Goal: Use online tool/utility: Utilize a website feature to perform a specific function

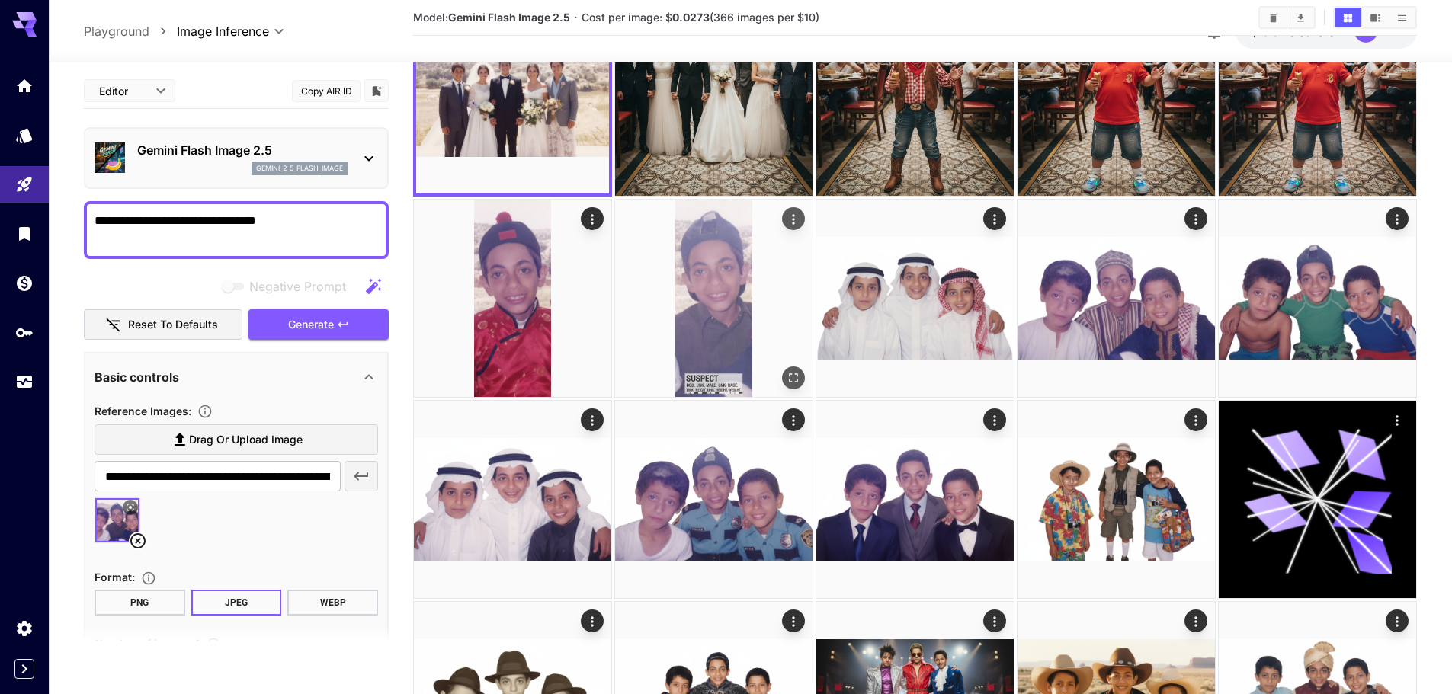
scroll to position [127, 0]
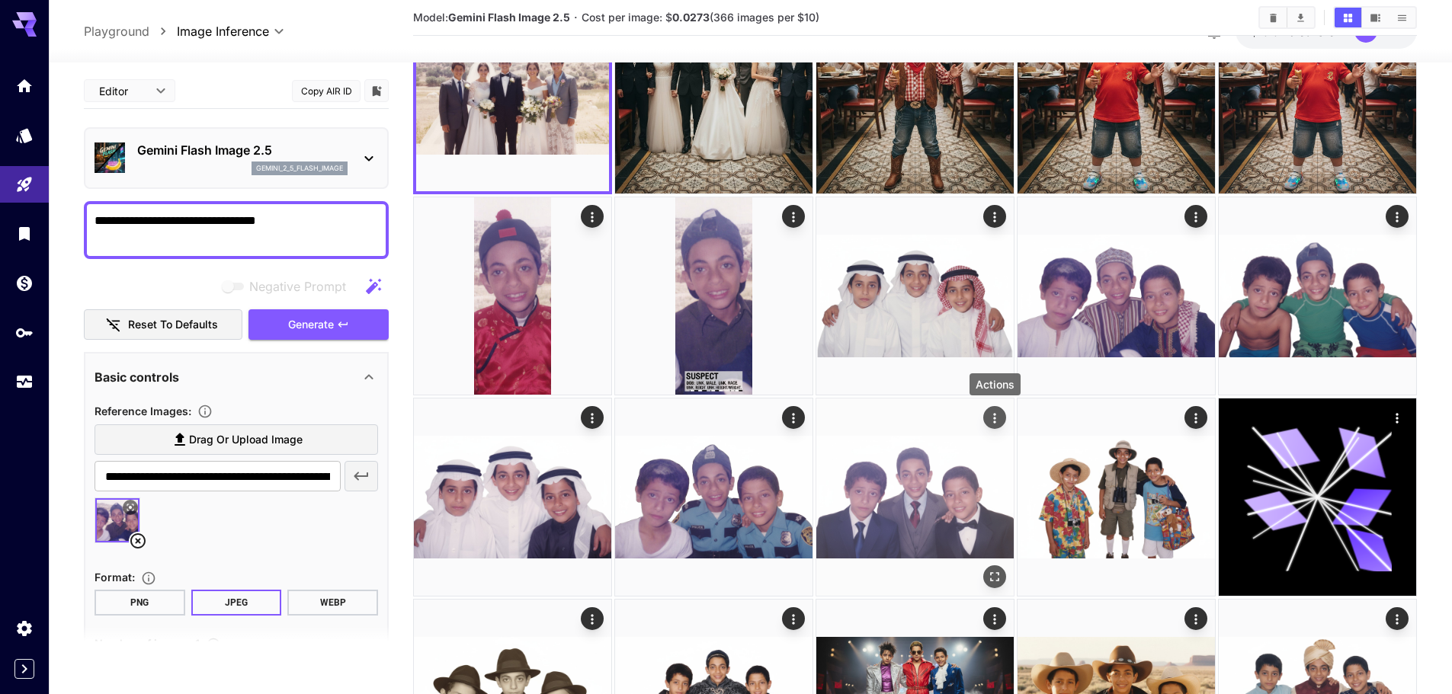
click at [991, 423] on icon "Actions" at bounding box center [994, 418] width 15 height 15
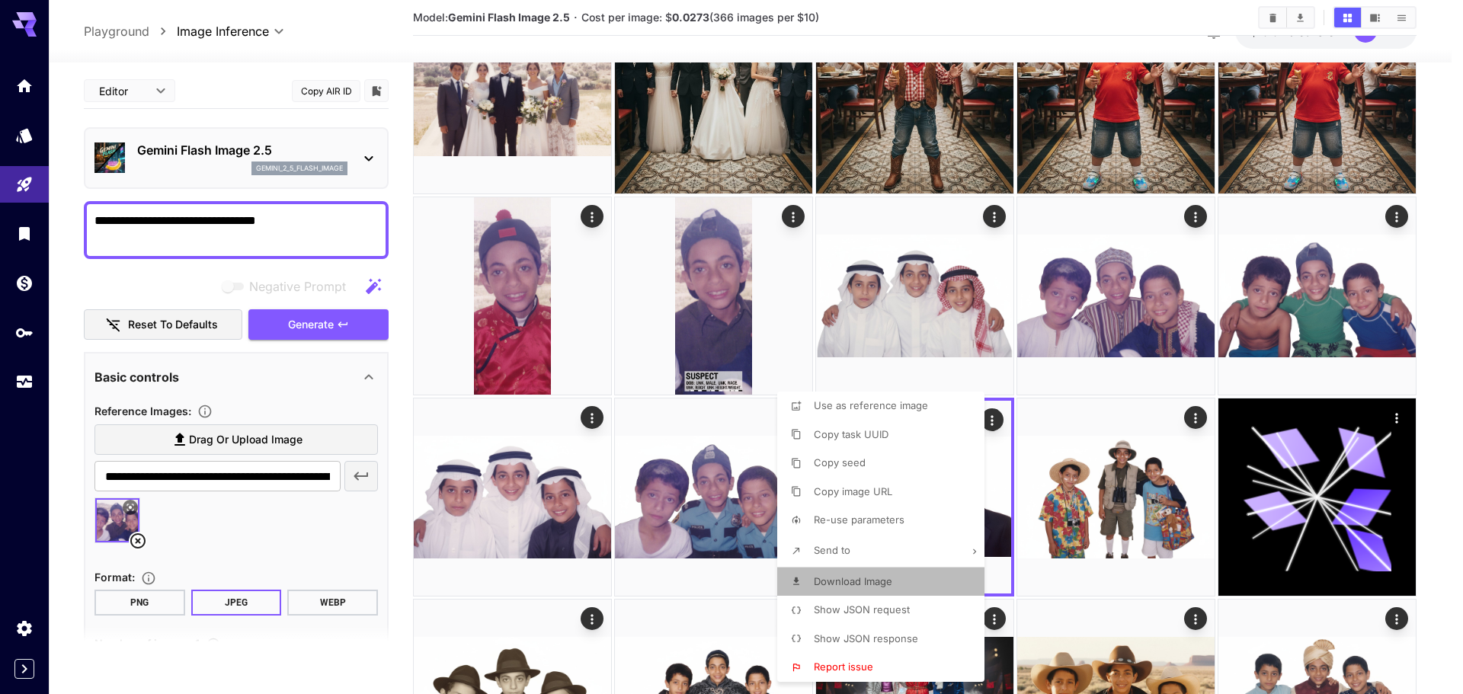
click at [870, 589] on li "Download Image" at bounding box center [885, 582] width 216 height 29
click at [1451, 284] on div at bounding box center [731, 347] width 1463 height 694
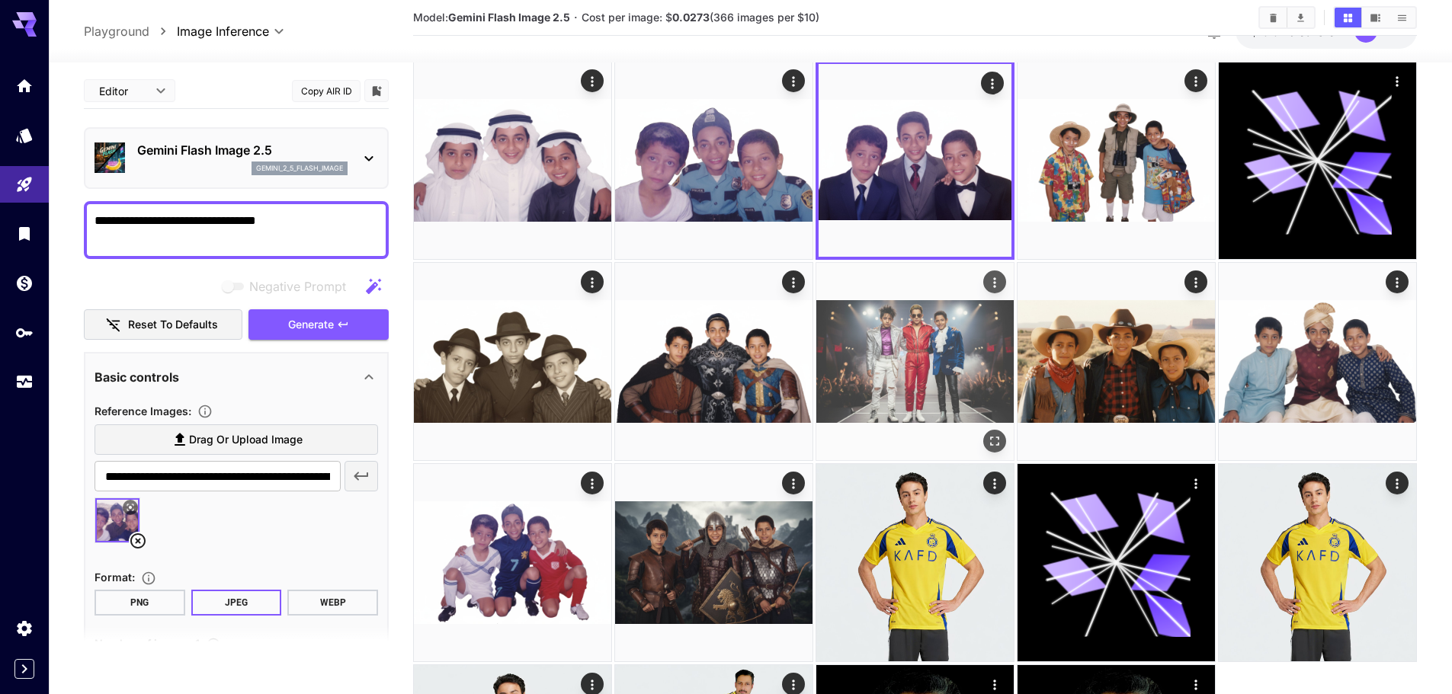
scroll to position [635, 0]
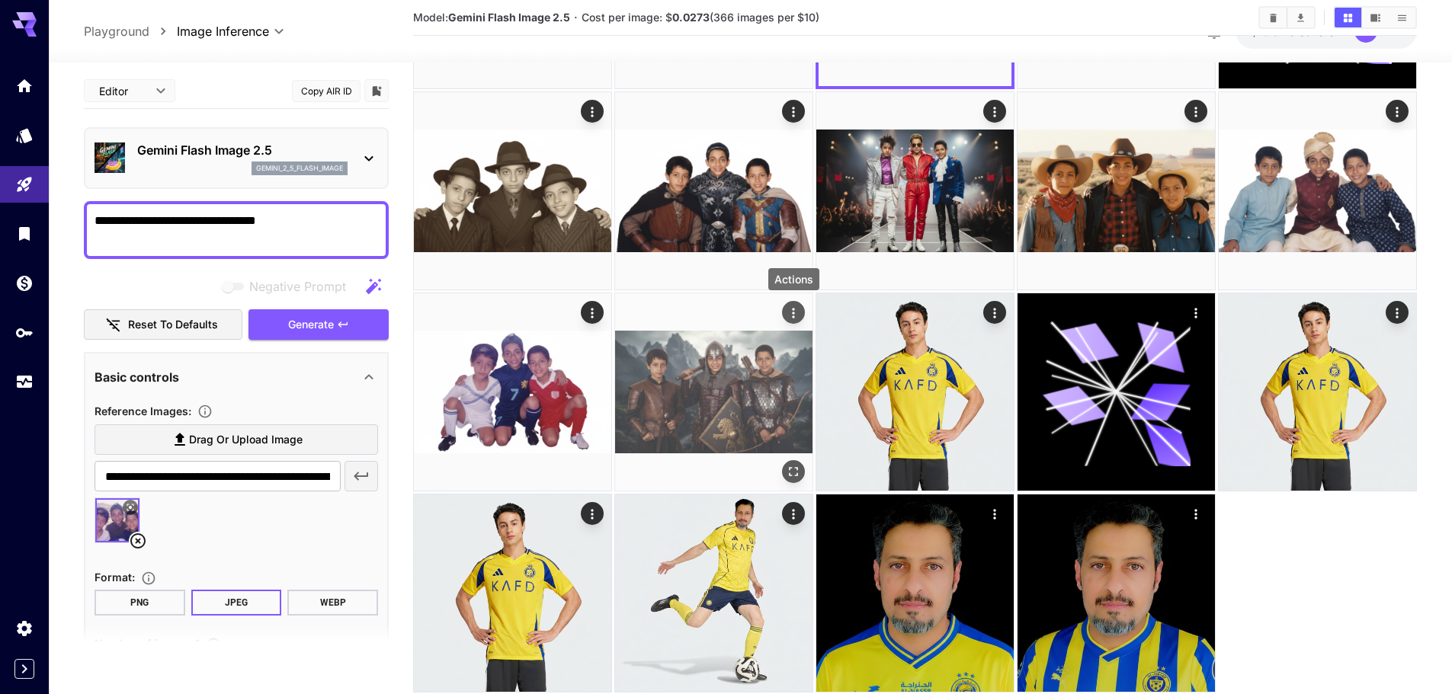
click at [793, 311] on icon "Actions" at bounding box center [793, 313] width 15 height 15
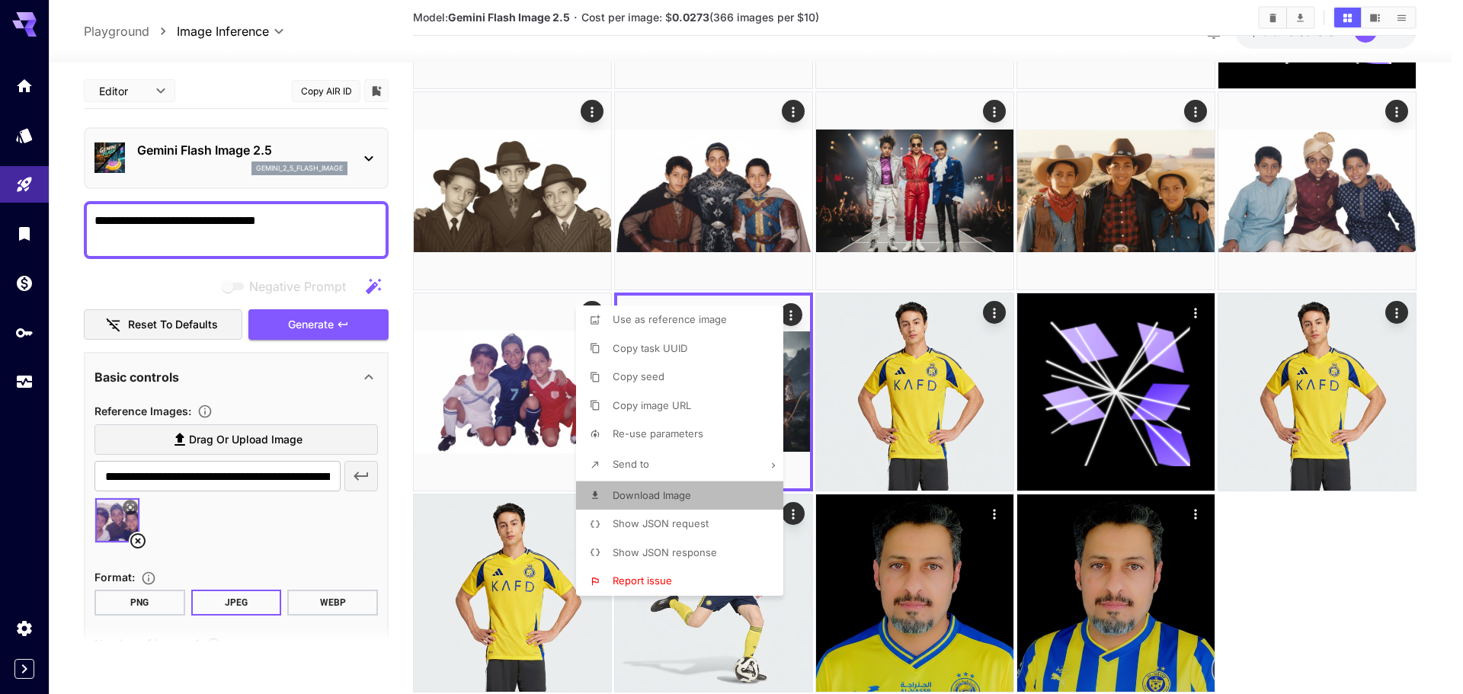
click at [694, 502] on li "Download Image" at bounding box center [684, 496] width 216 height 29
click at [1450, 239] on div at bounding box center [731, 347] width 1463 height 694
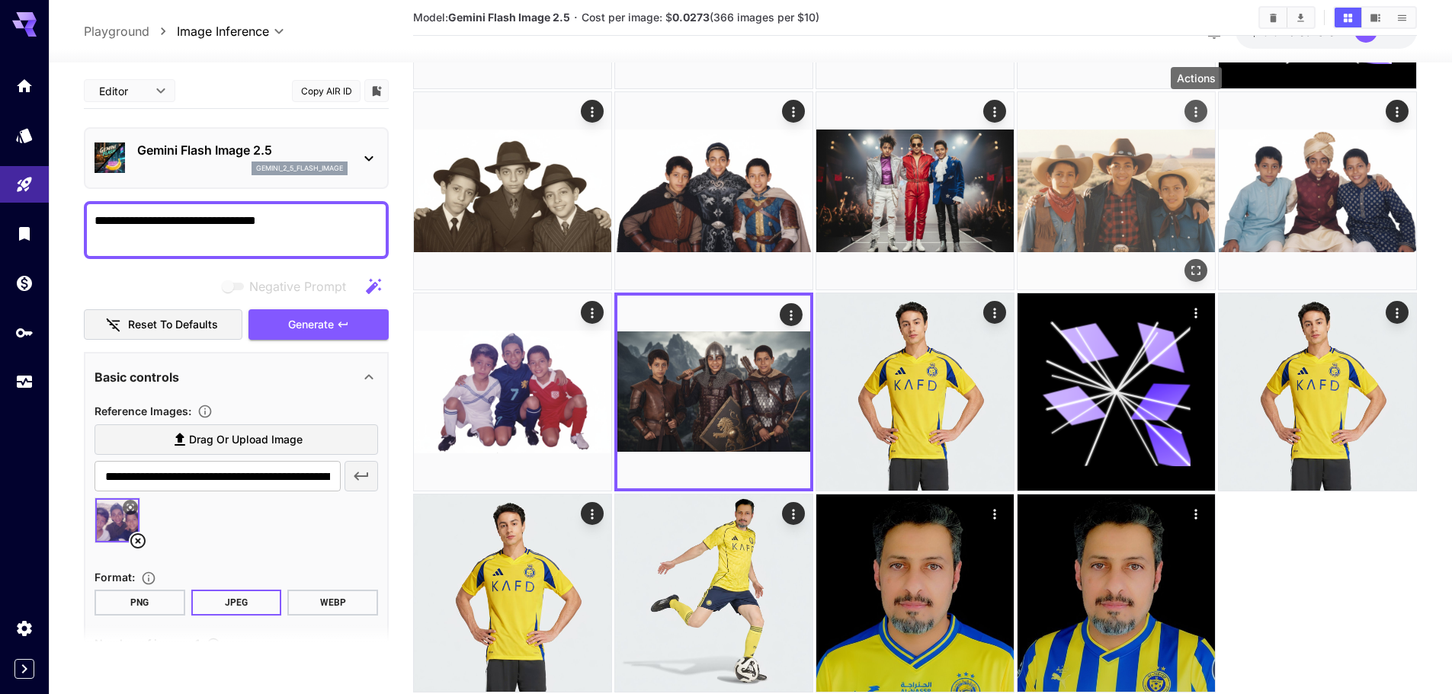
click at [1192, 115] on icon "Actions" at bounding box center [1195, 111] width 15 height 15
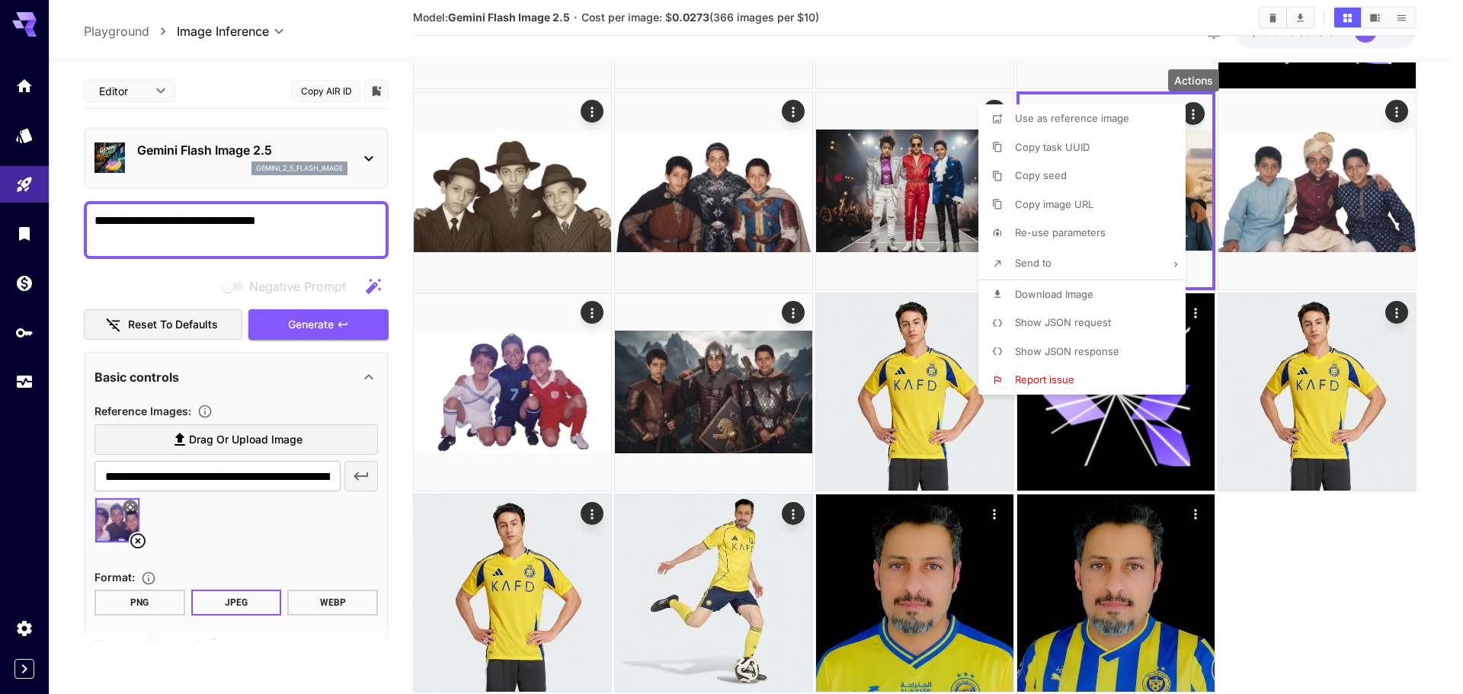
click at [1094, 303] on li "Download Image" at bounding box center [1087, 294] width 216 height 29
click at [1408, 588] on div at bounding box center [731, 347] width 1463 height 694
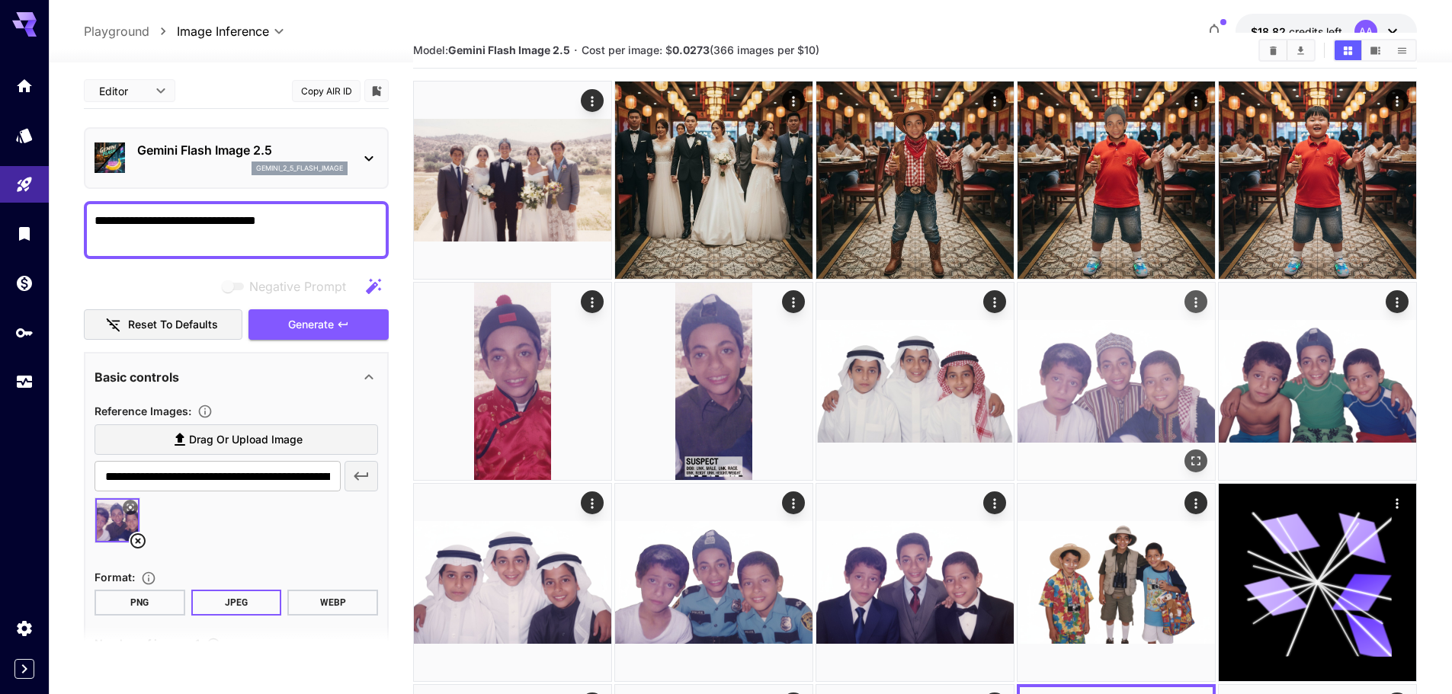
scroll to position [0, 0]
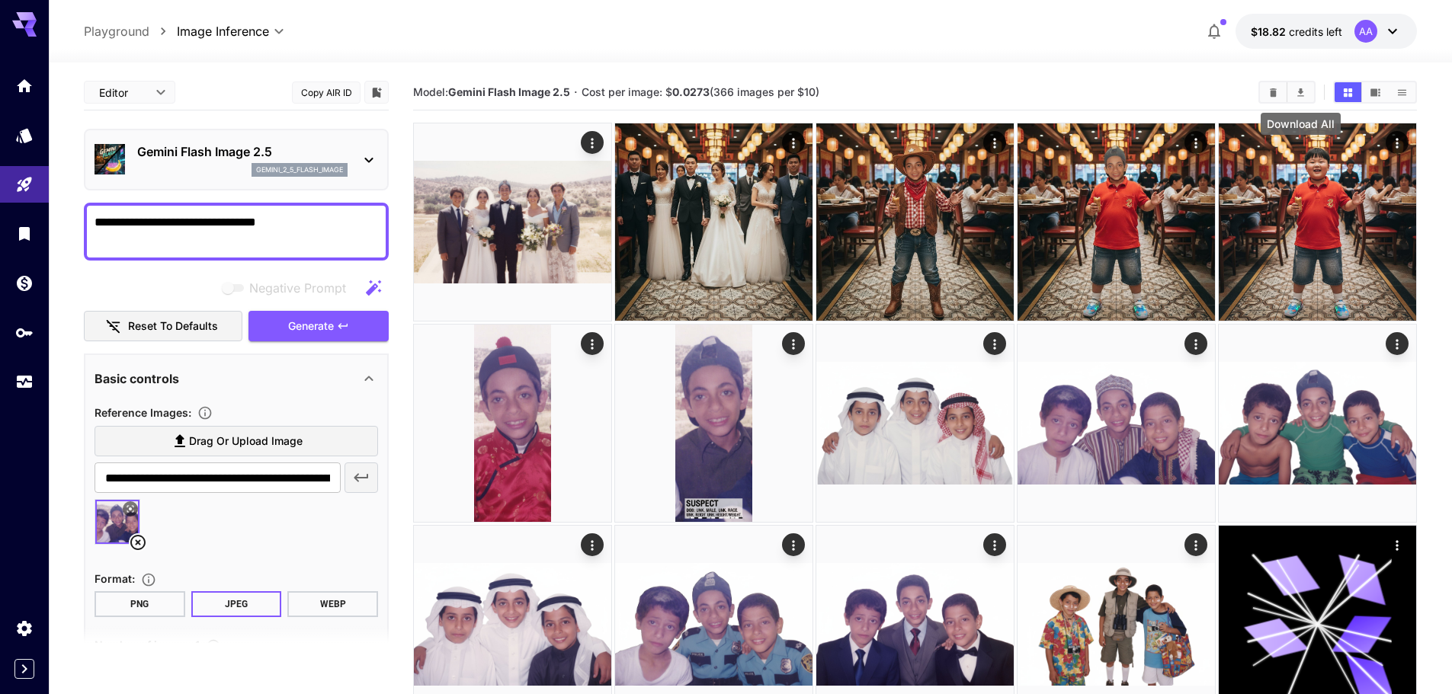
click at [1297, 90] on icon "Download All" at bounding box center [1300, 92] width 11 height 11
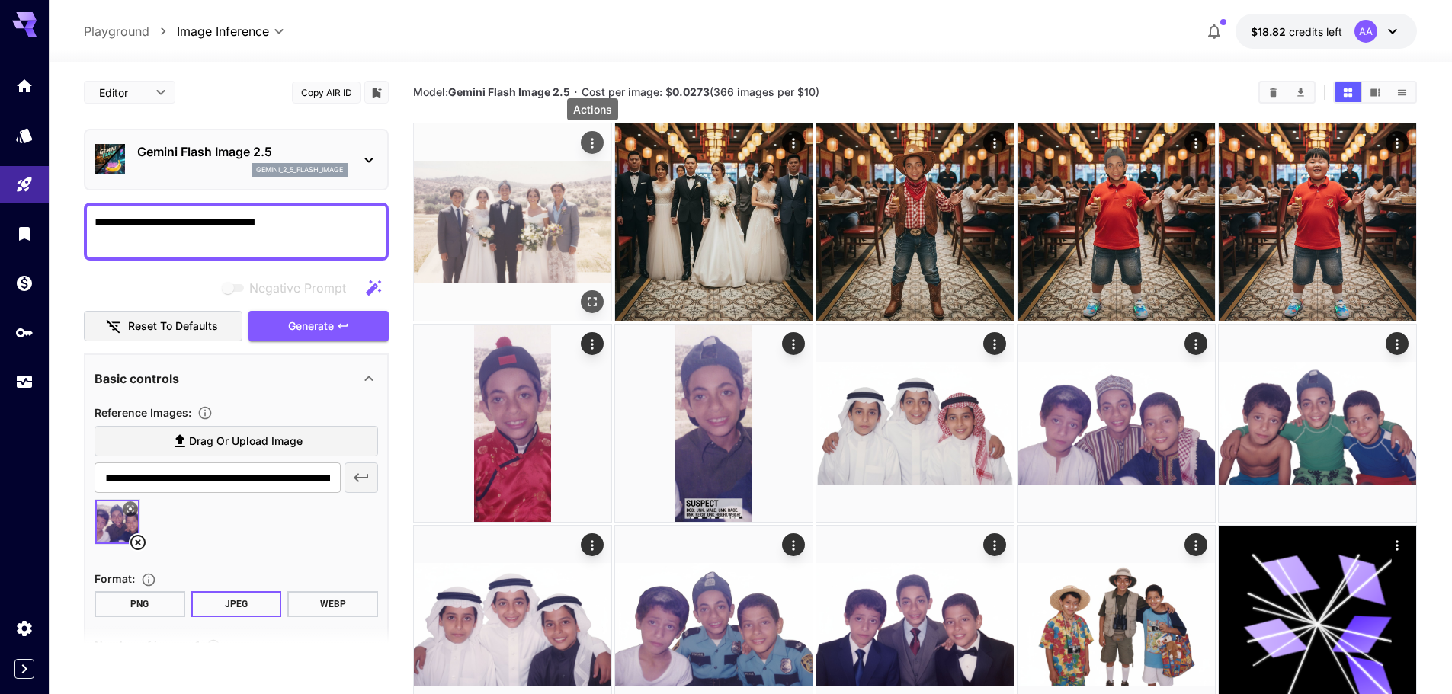
click at [596, 144] on icon "Actions" at bounding box center [592, 143] width 15 height 15
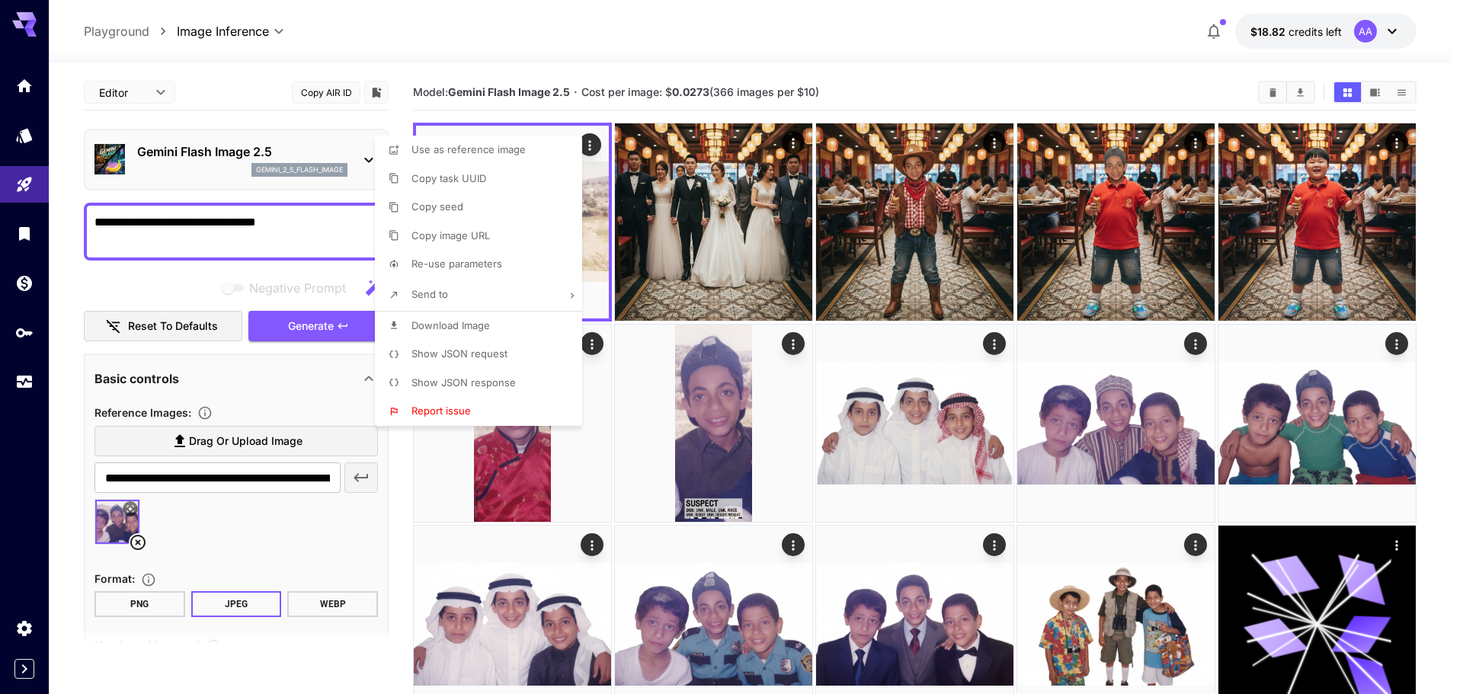
click at [1280, 98] on div at bounding box center [731, 347] width 1463 height 694
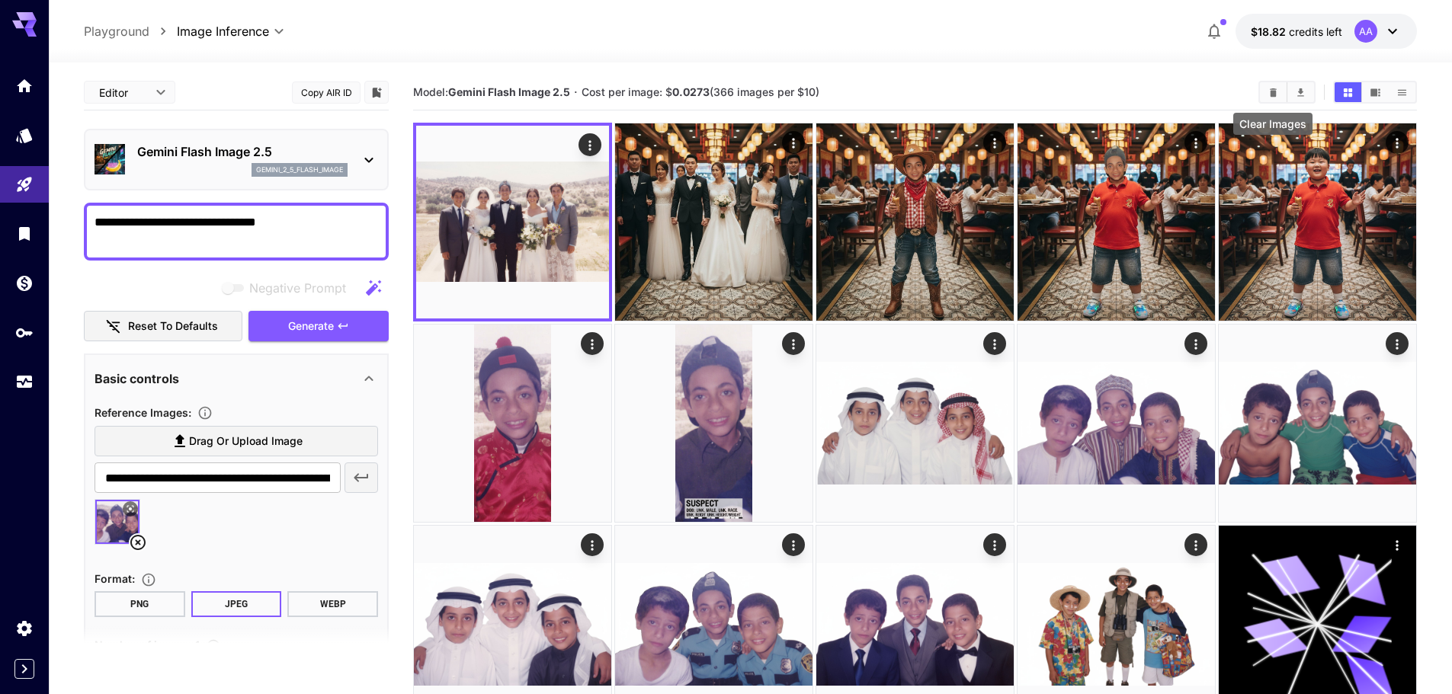
click at [1271, 93] on icon "Clear Images" at bounding box center [1273, 92] width 7 height 8
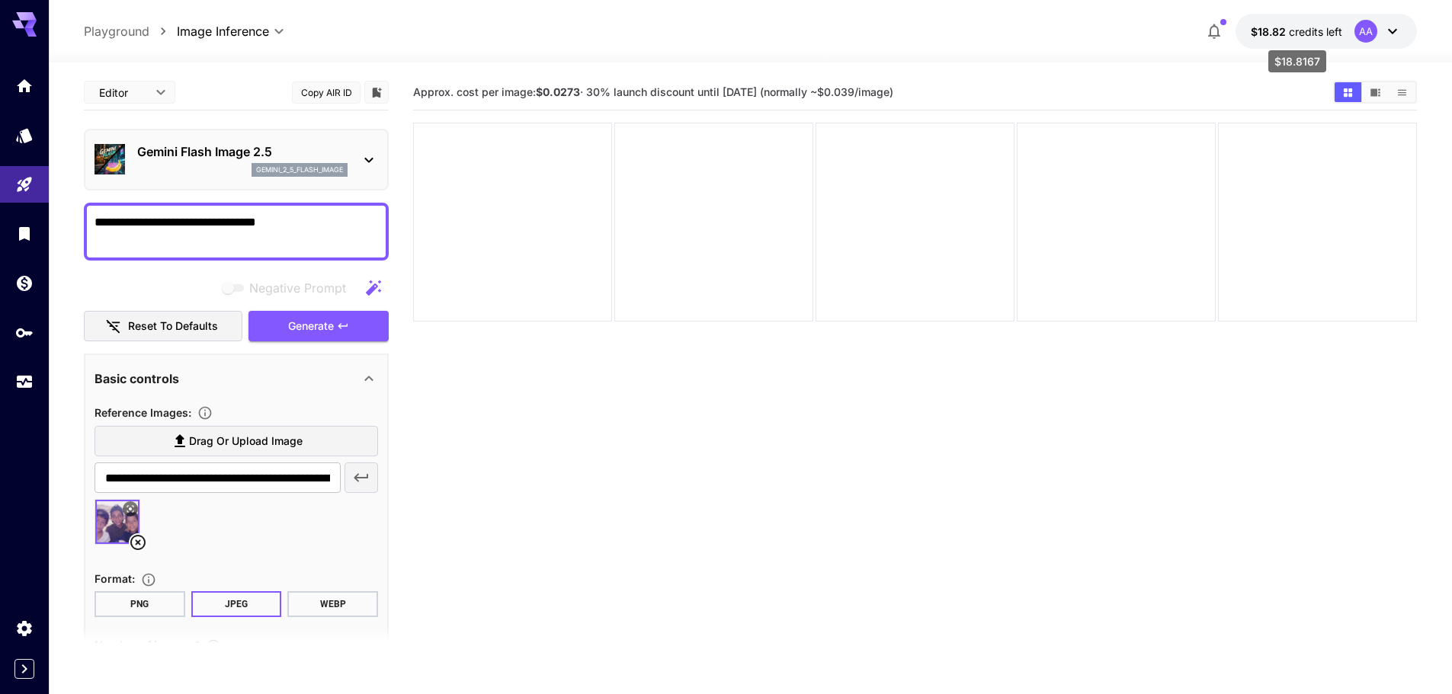
click at [1301, 37] on span "credits left" at bounding box center [1315, 31] width 53 height 13
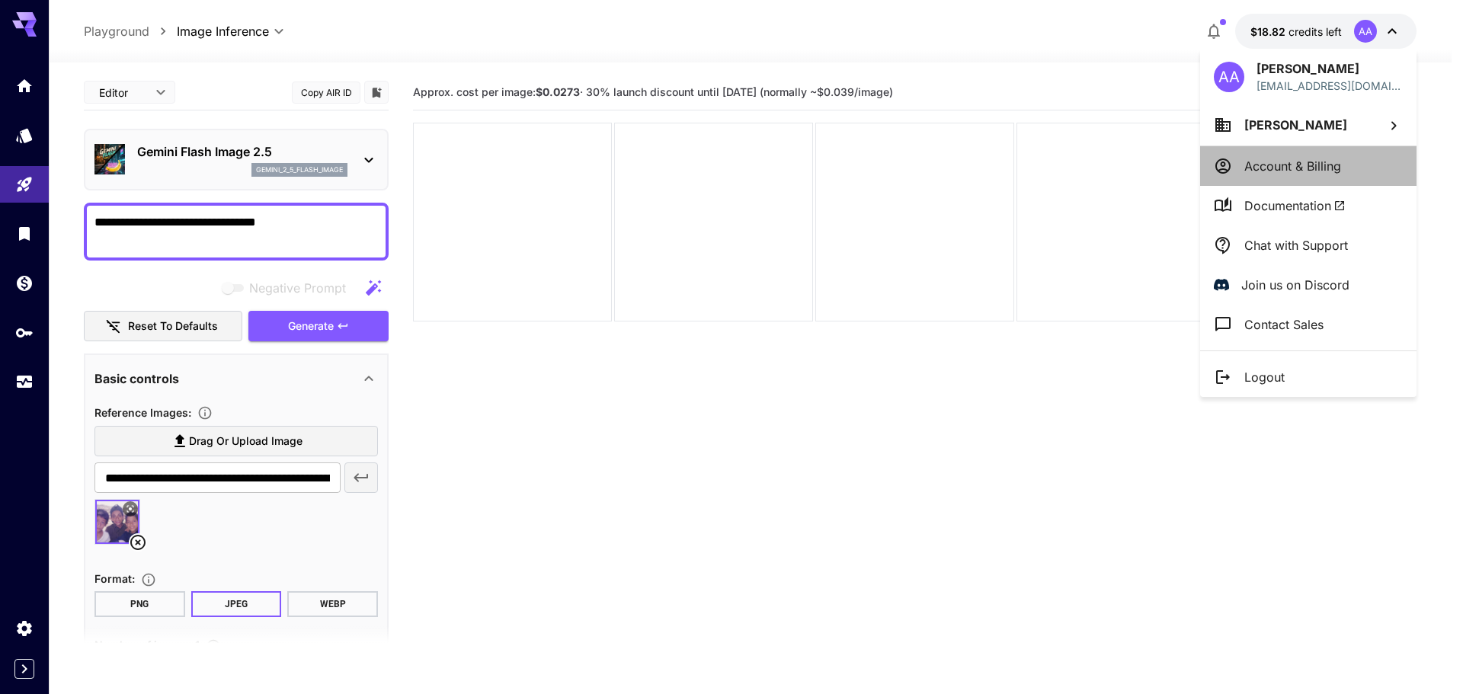
click at [1290, 165] on p "Account & Billing" at bounding box center [1293, 166] width 97 height 18
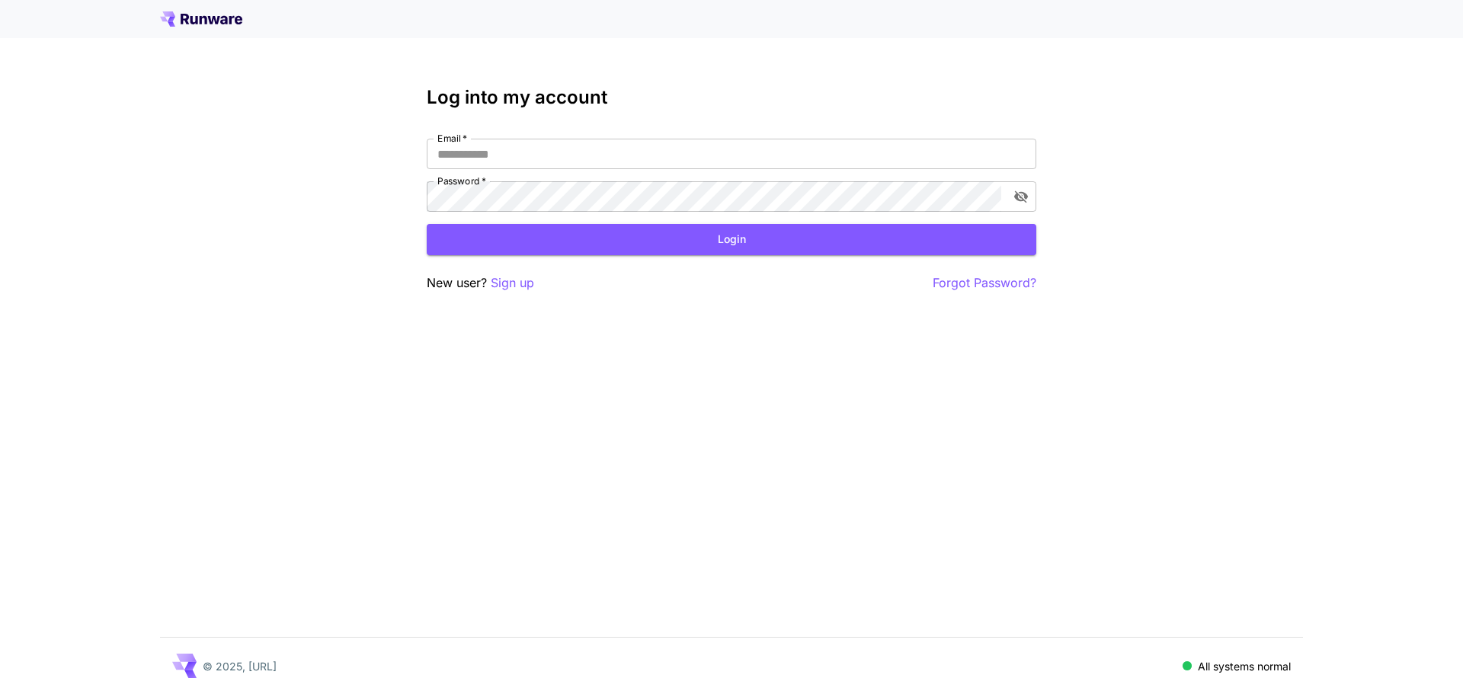
type input "**********"
click at [766, 255] on div "**********" at bounding box center [732, 190] width 610 height 206
click at [755, 248] on button "Login" at bounding box center [732, 239] width 610 height 31
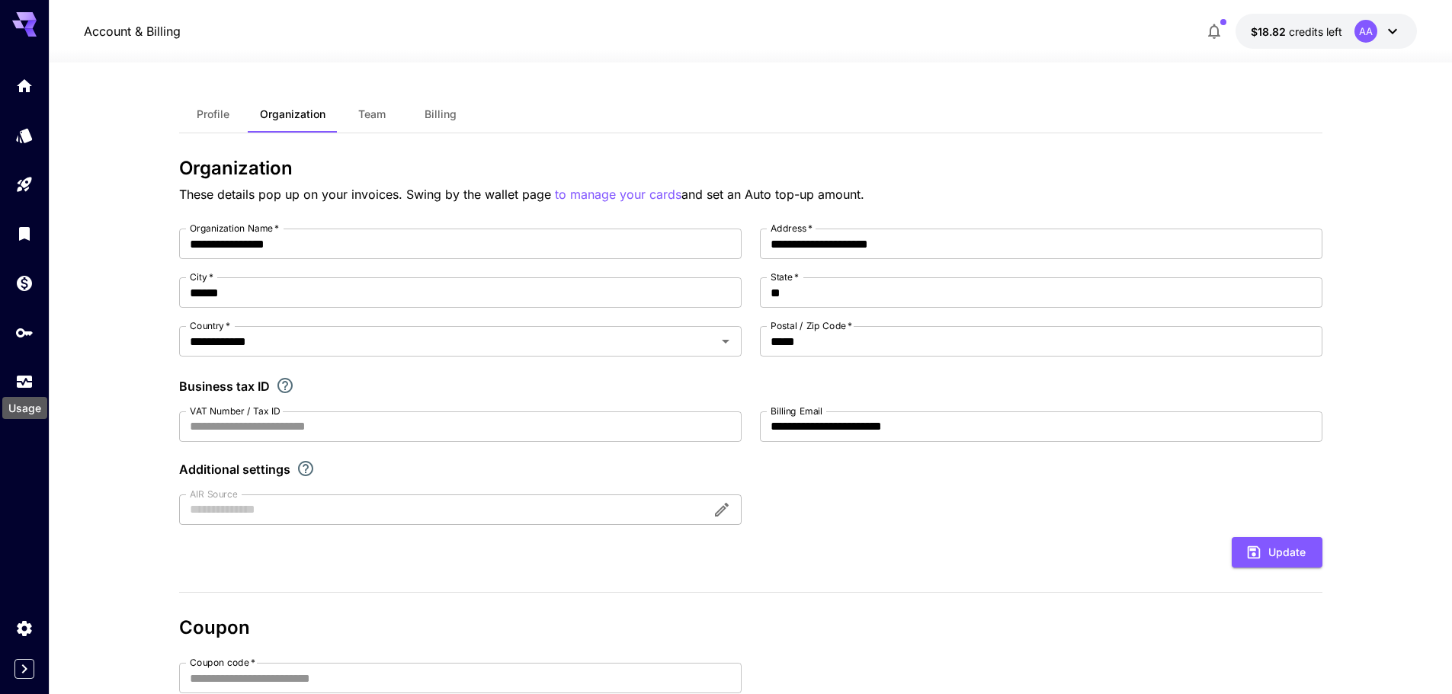
click at [22, 393] on div "Usage" at bounding box center [25, 403] width 48 height 34
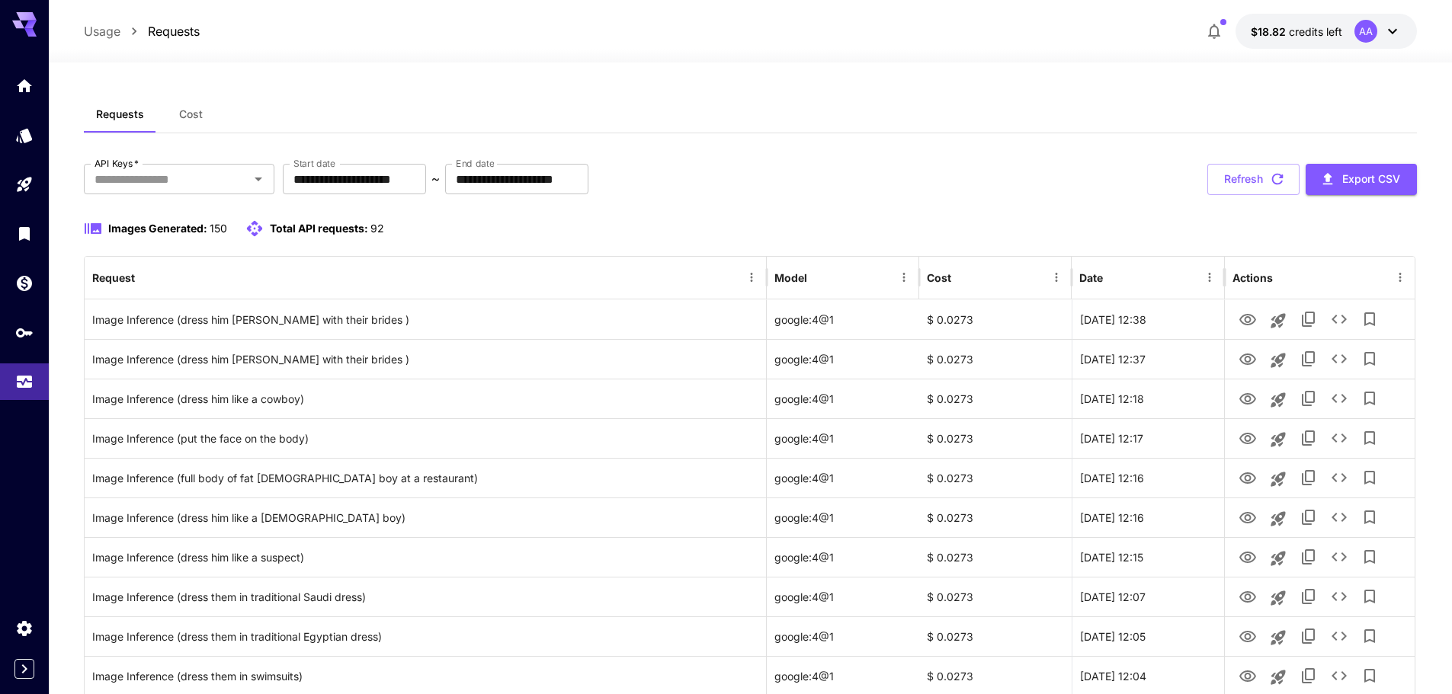
click at [1399, 36] on icon at bounding box center [1392, 31] width 18 height 18
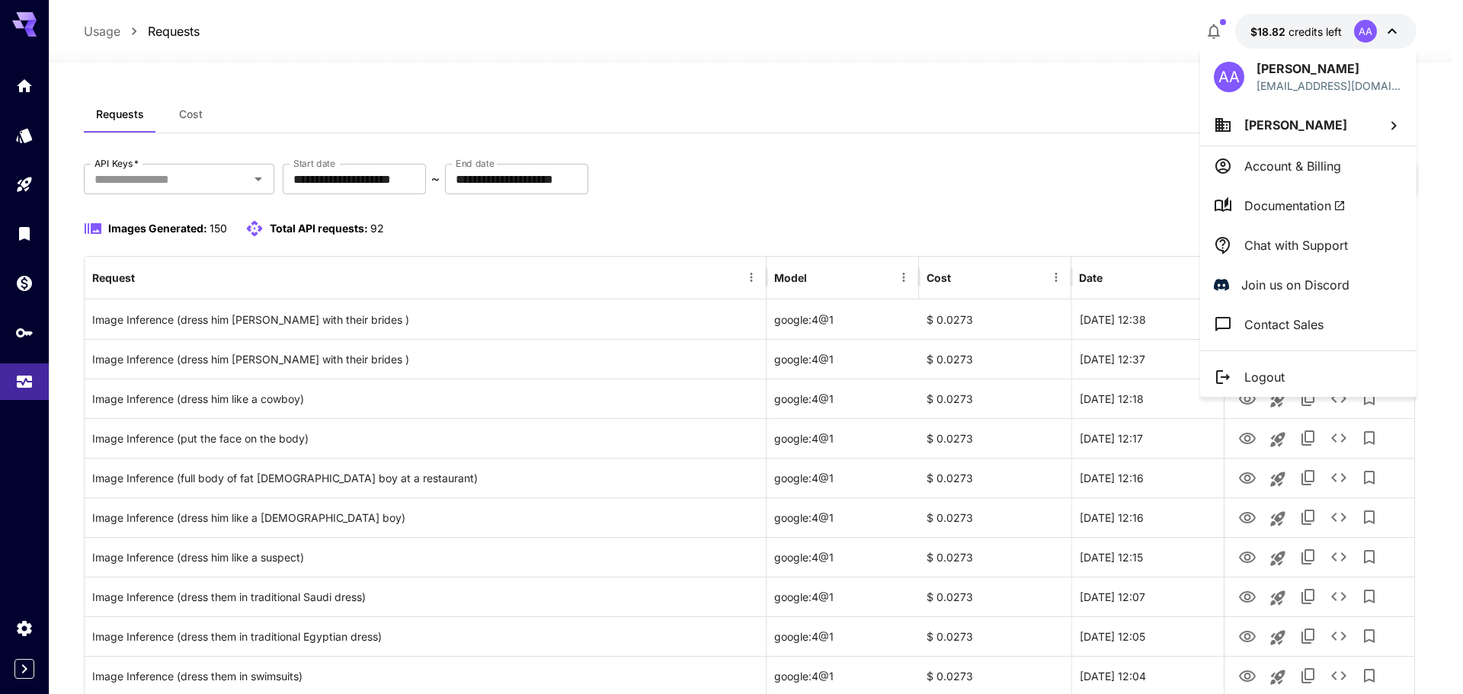
click at [965, 81] on div at bounding box center [731, 347] width 1463 height 694
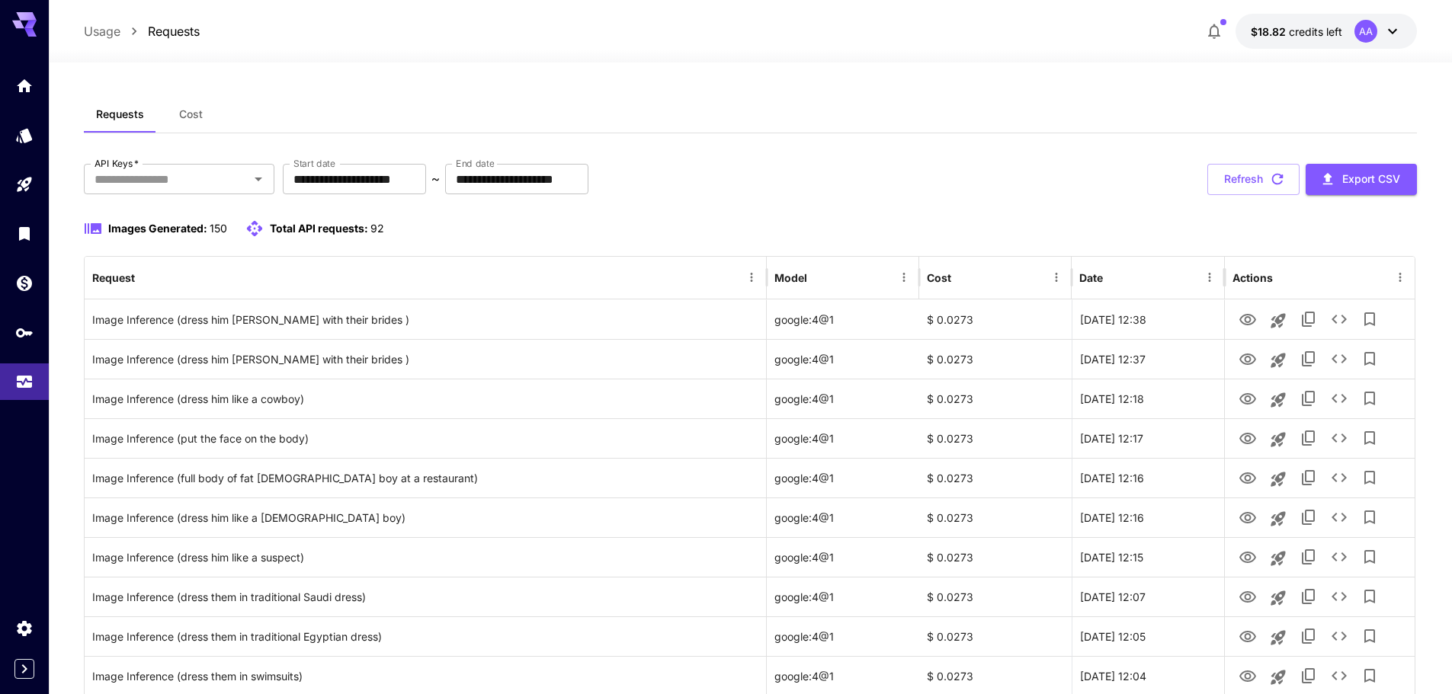
click at [1247, 114] on div "Requests Cost" at bounding box center [750, 114] width 1333 height 37
click at [26, 670] on icon "Expand sidebar" at bounding box center [24, 669] width 5 height 9
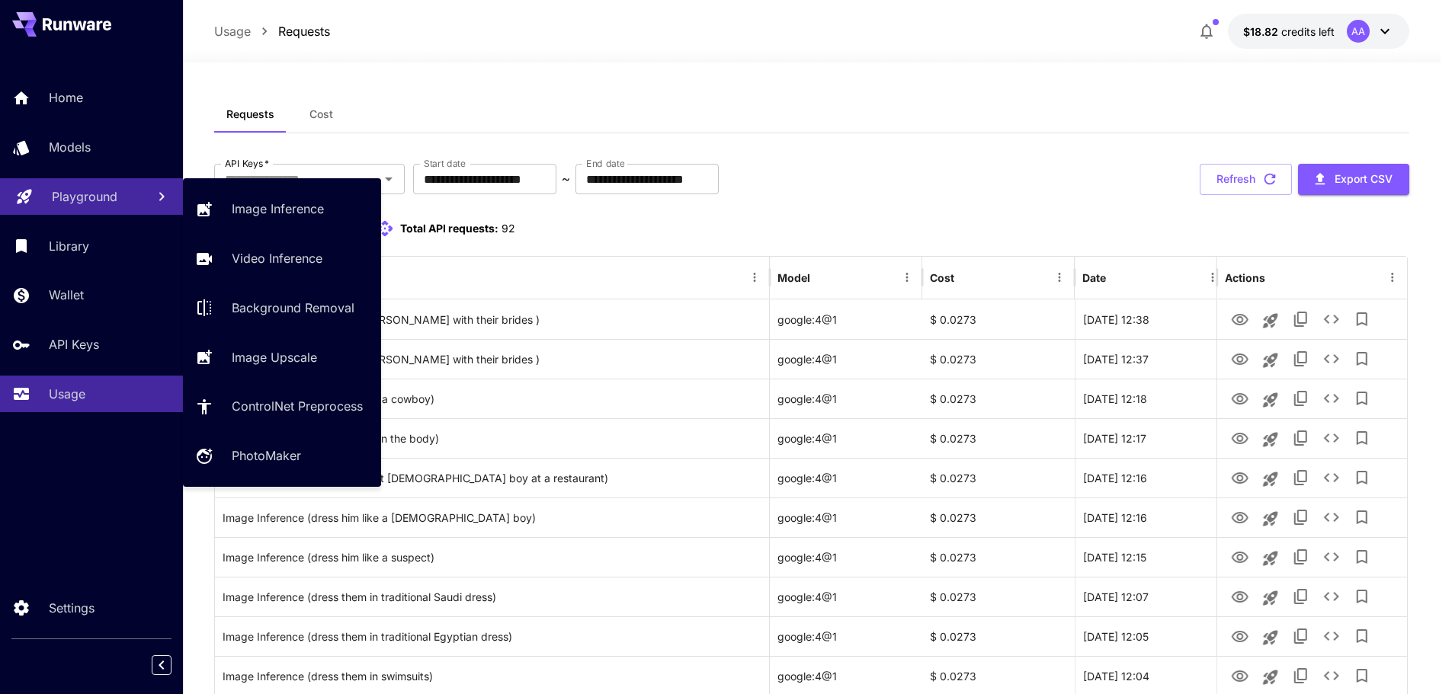
click at [87, 199] on p "Playground" at bounding box center [85, 196] width 66 height 18
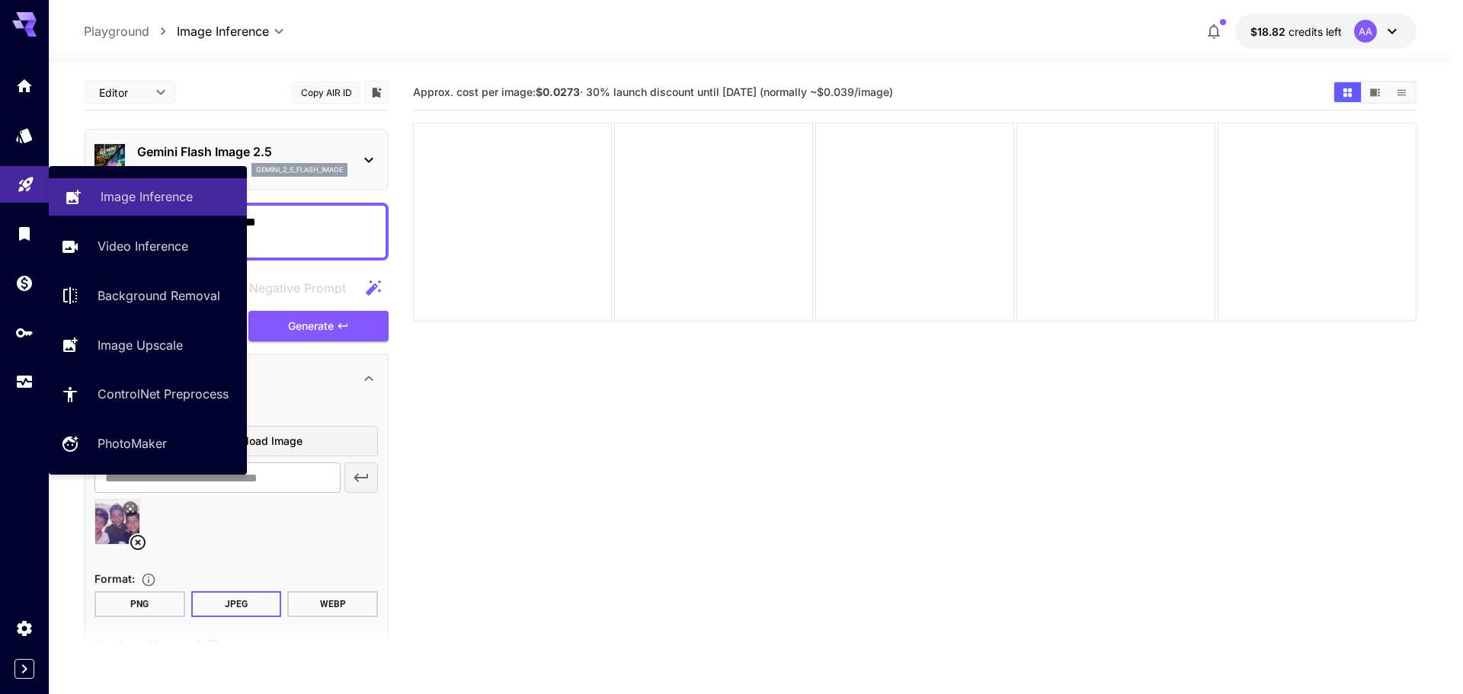
click at [147, 212] on link "Image Inference" at bounding box center [148, 196] width 198 height 37
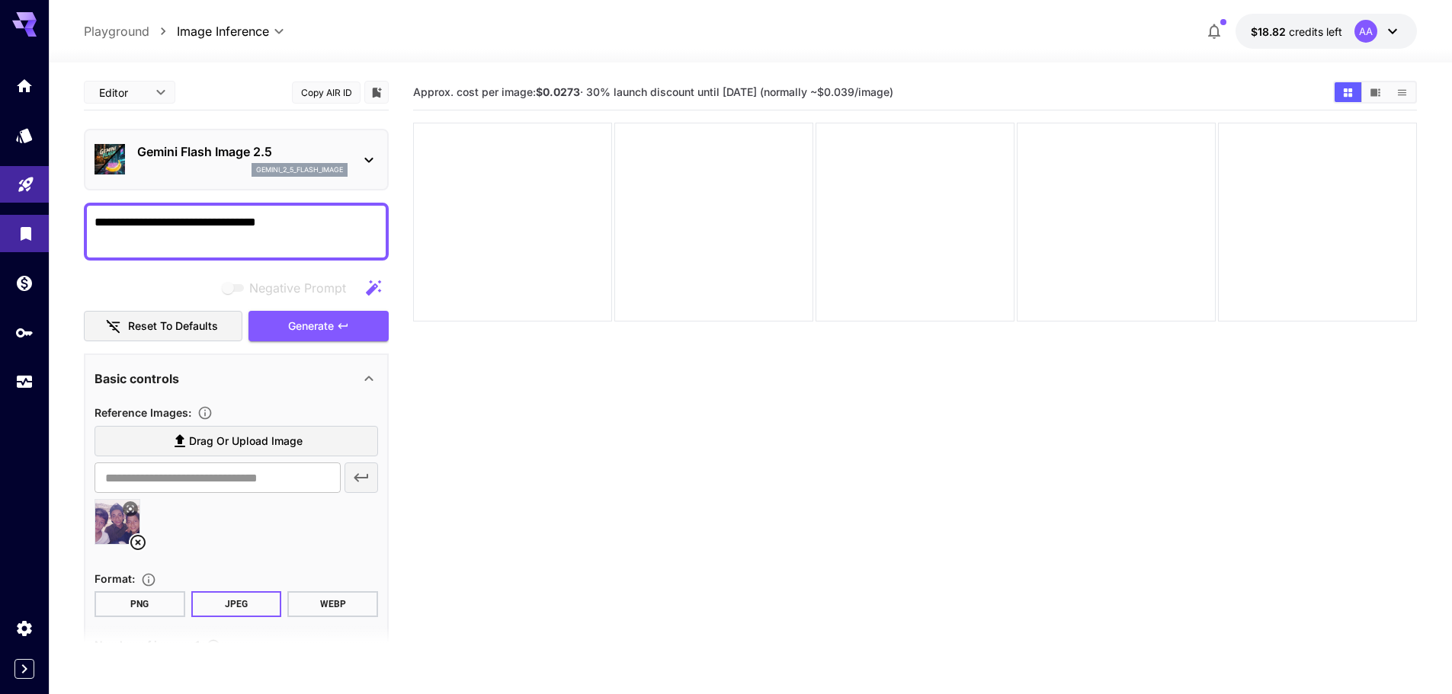
drag, startPoint x: 284, startPoint y: 223, endPoint x: 0, endPoint y: 216, distance: 283.6
click at [0, 216] on div "**********" at bounding box center [726, 407] width 1452 height 815
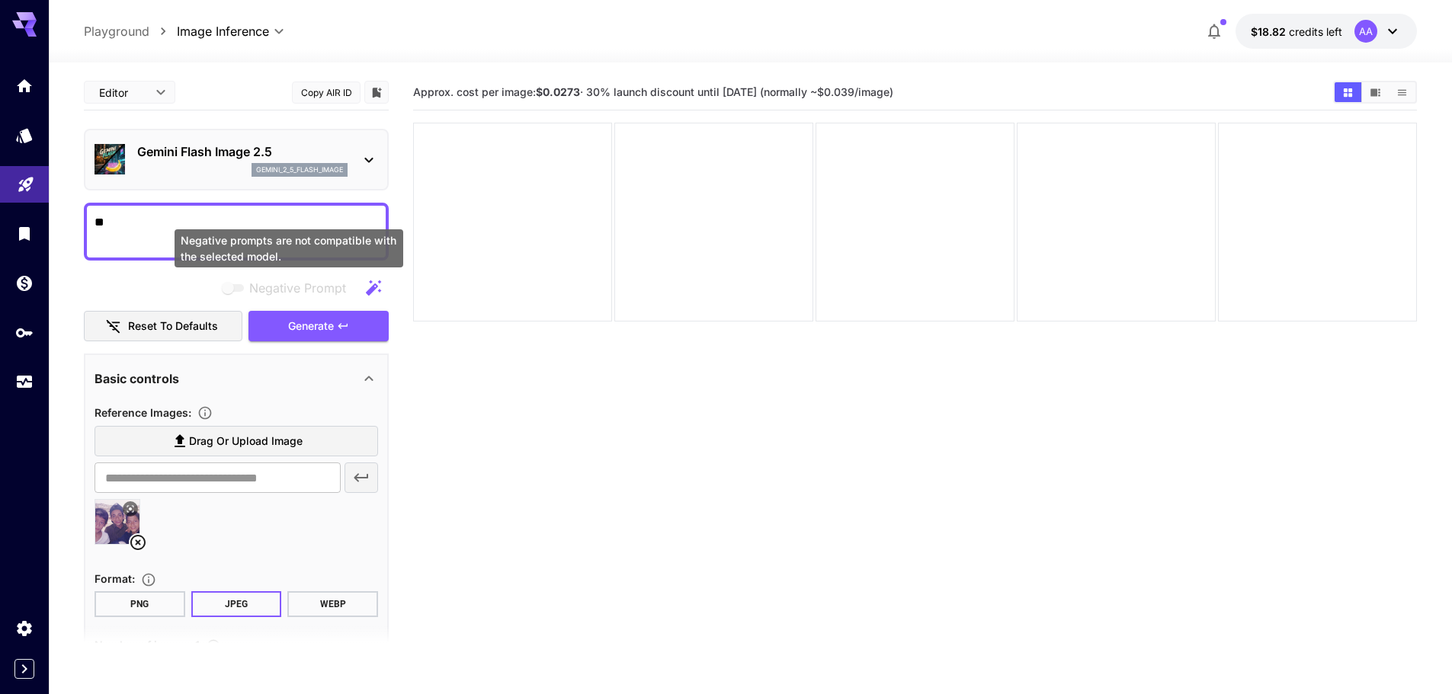
type textarea "*"
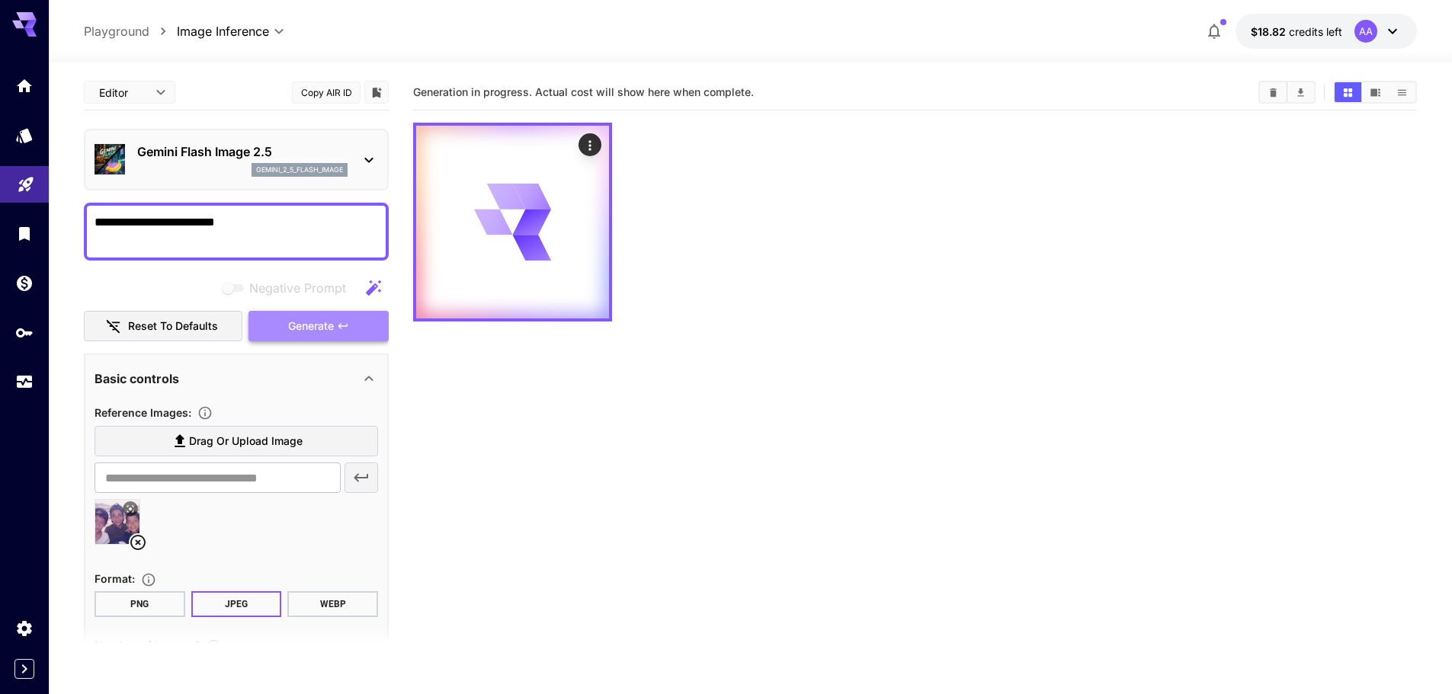
click at [369, 332] on button "Generate" at bounding box center [318, 326] width 140 height 31
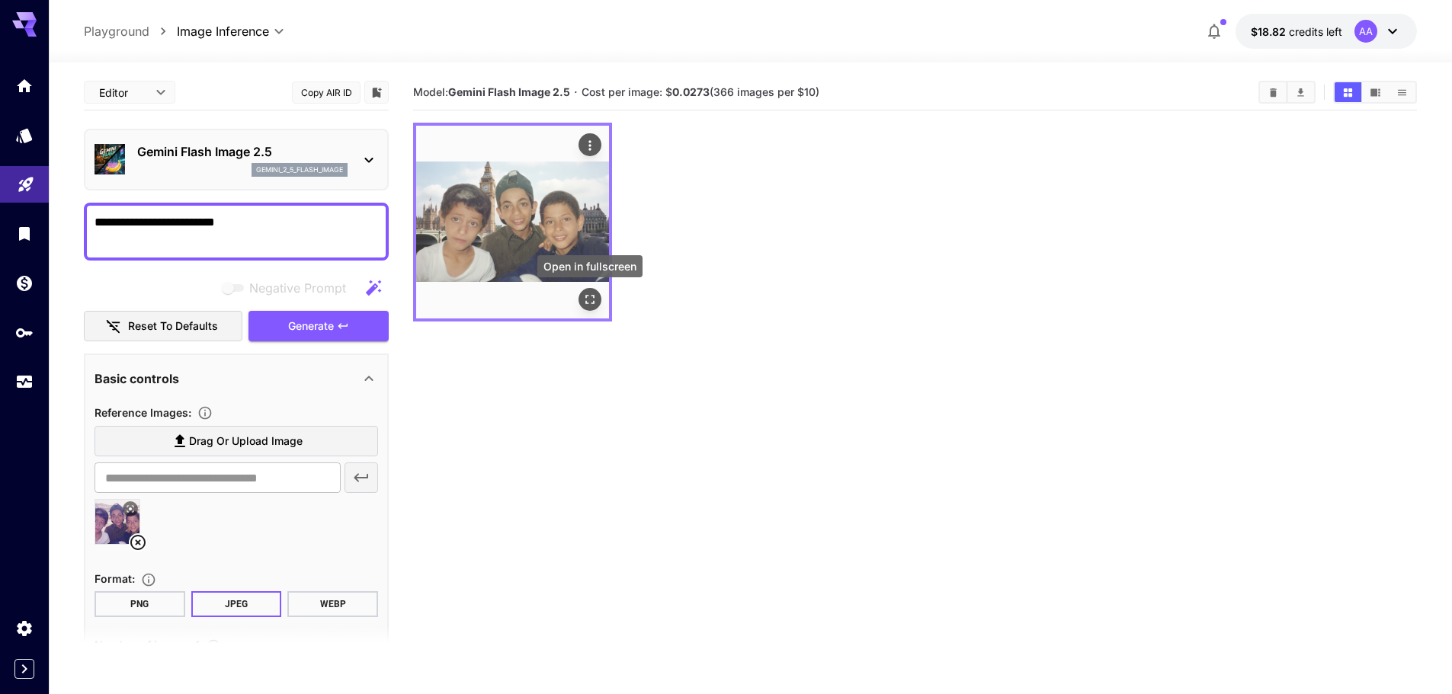
click at [598, 300] on button "Open in fullscreen" at bounding box center [589, 299] width 23 height 23
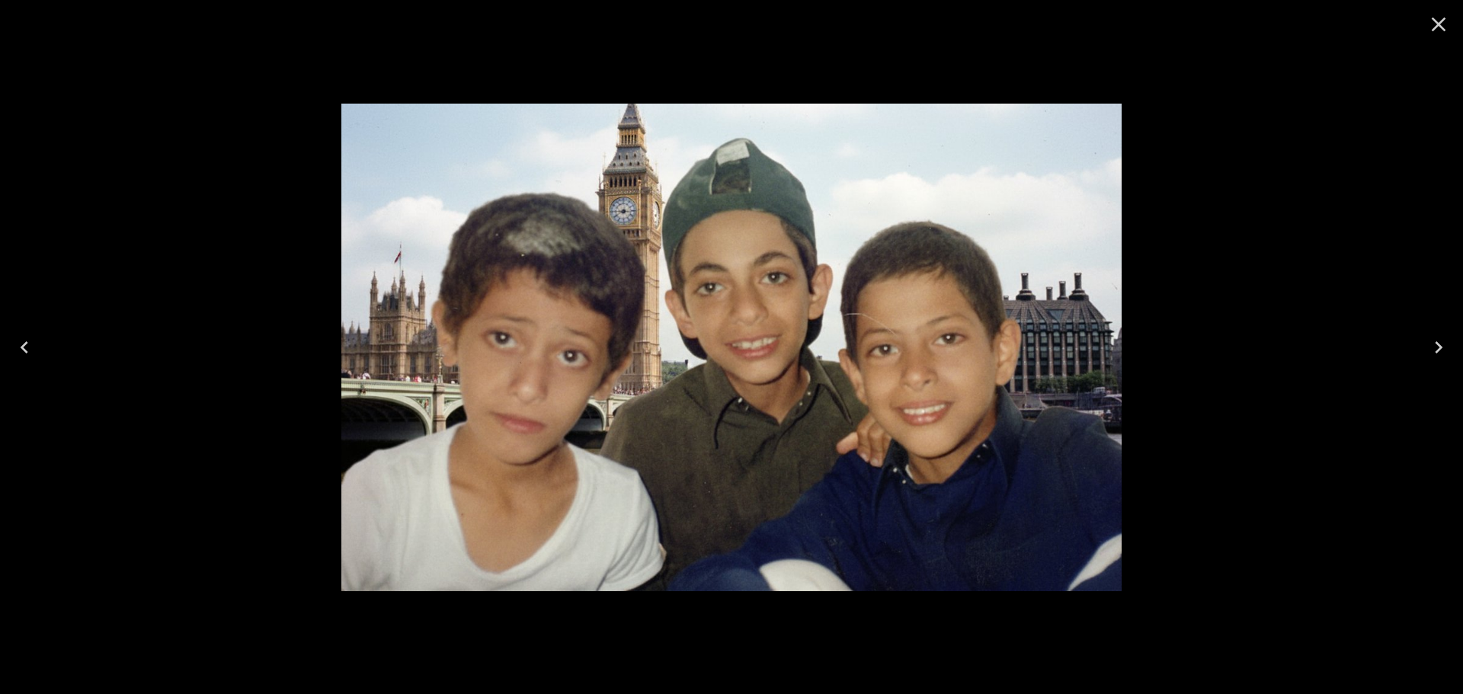
click at [1436, 28] on icon "Close" at bounding box center [1439, 25] width 14 height 14
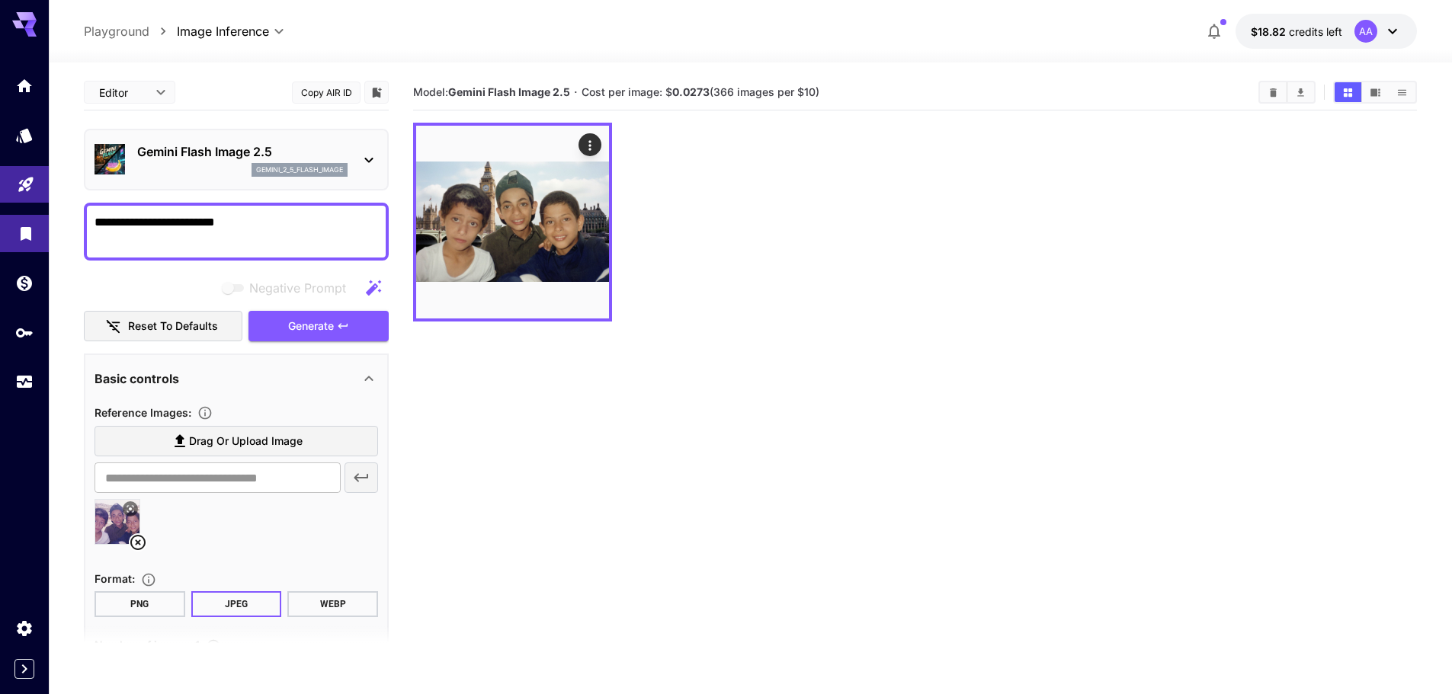
drag, startPoint x: 277, startPoint y: 219, endPoint x: 4, endPoint y: 226, distance: 273.7
click at [4, 226] on div "**********" at bounding box center [726, 407] width 1452 height 815
type textarea "**********"
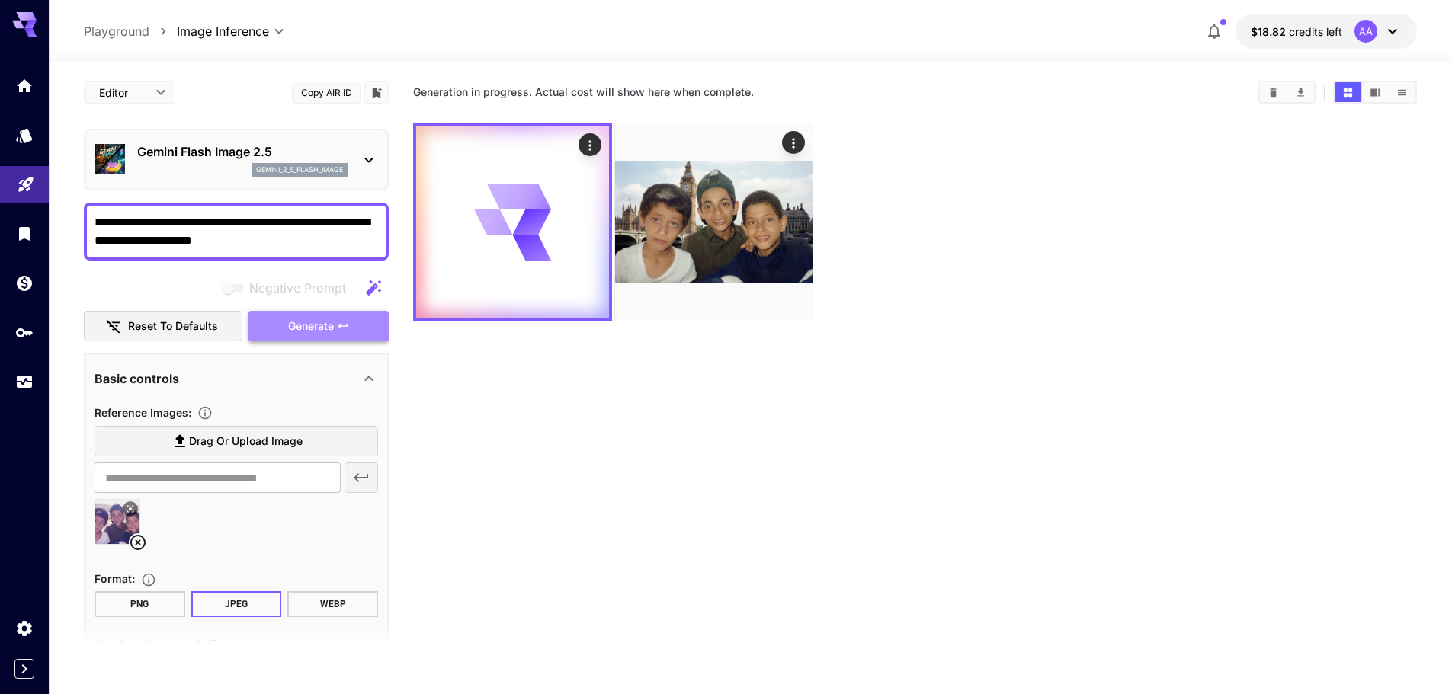
click at [310, 333] on span "Generate" at bounding box center [311, 326] width 46 height 19
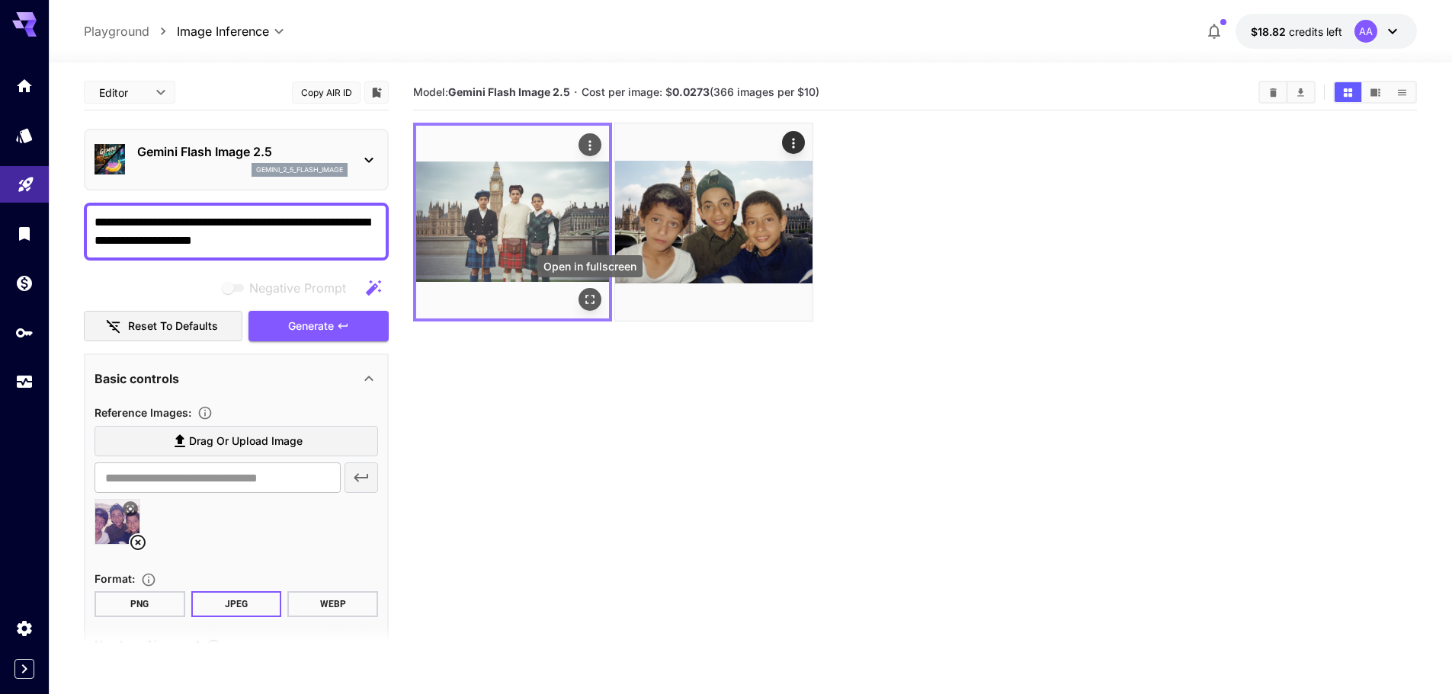
click at [596, 303] on icon "Open in fullscreen" at bounding box center [589, 299] width 15 height 15
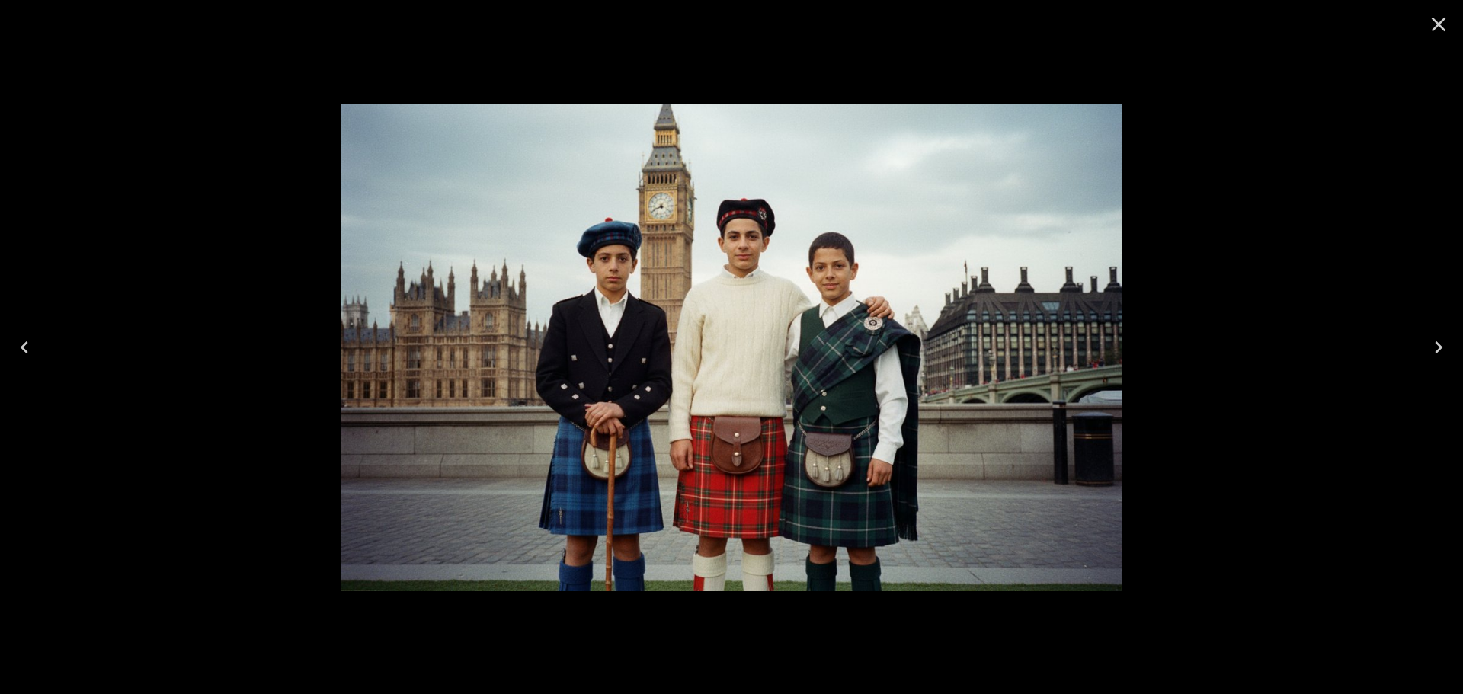
click at [1451, 28] on button "Close" at bounding box center [1439, 24] width 37 height 37
